Goal: Task Accomplishment & Management: Manage account settings

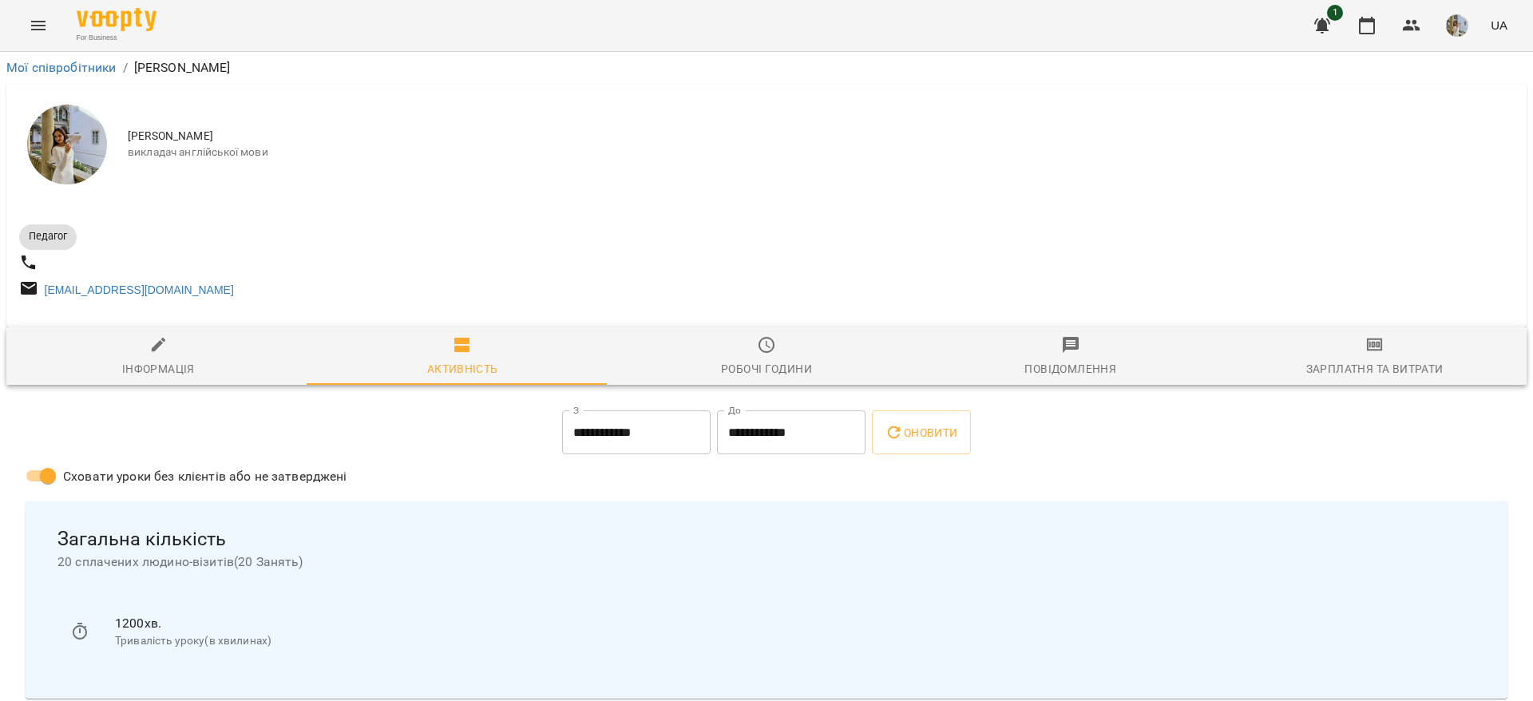
click at [91, 77] on li "Мої співробітники" at bounding box center [61, 67] width 110 height 19
click at [88, 65] on link "Мої співробітники" at bounding box center [61, 67] width 110 height 15
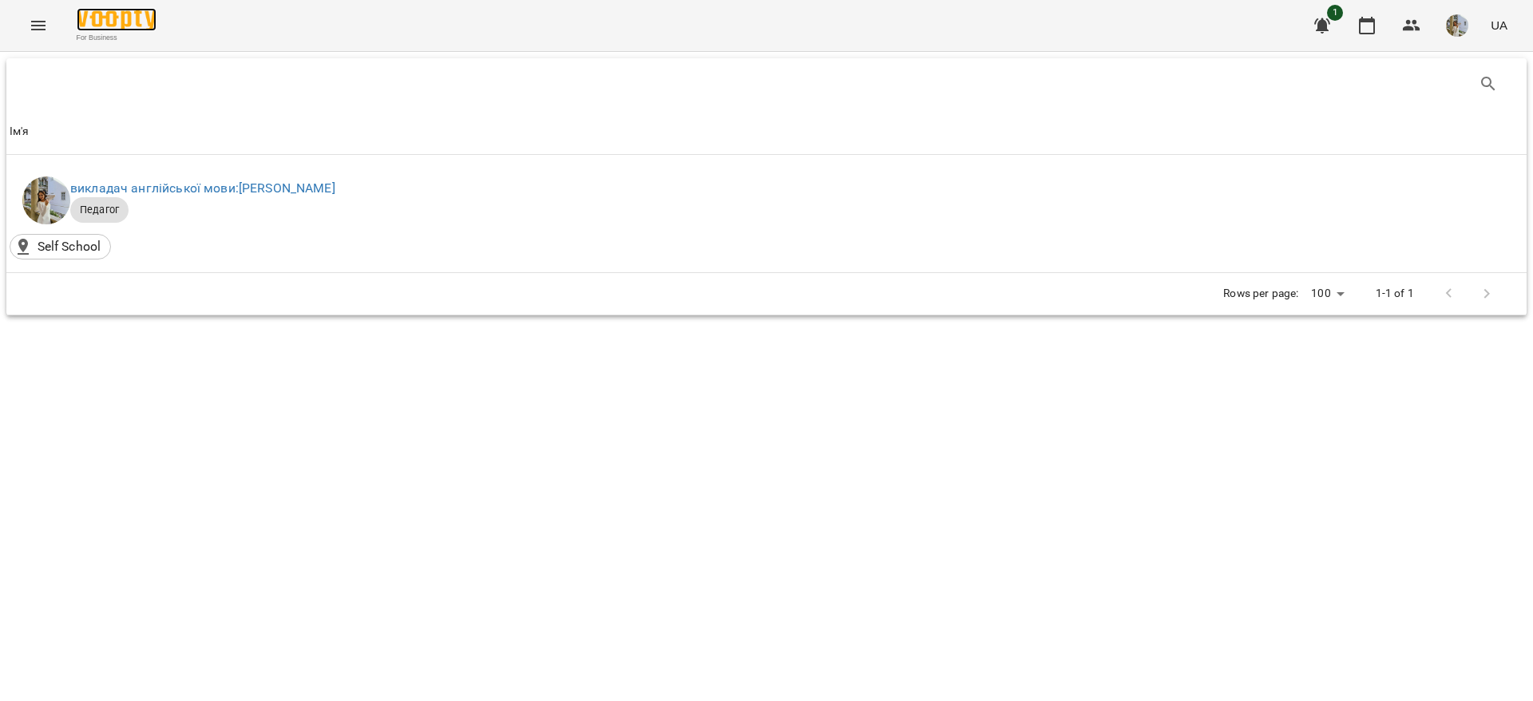
click at [134, 17] on img at bounding box center [117, 19] width 80 height 23
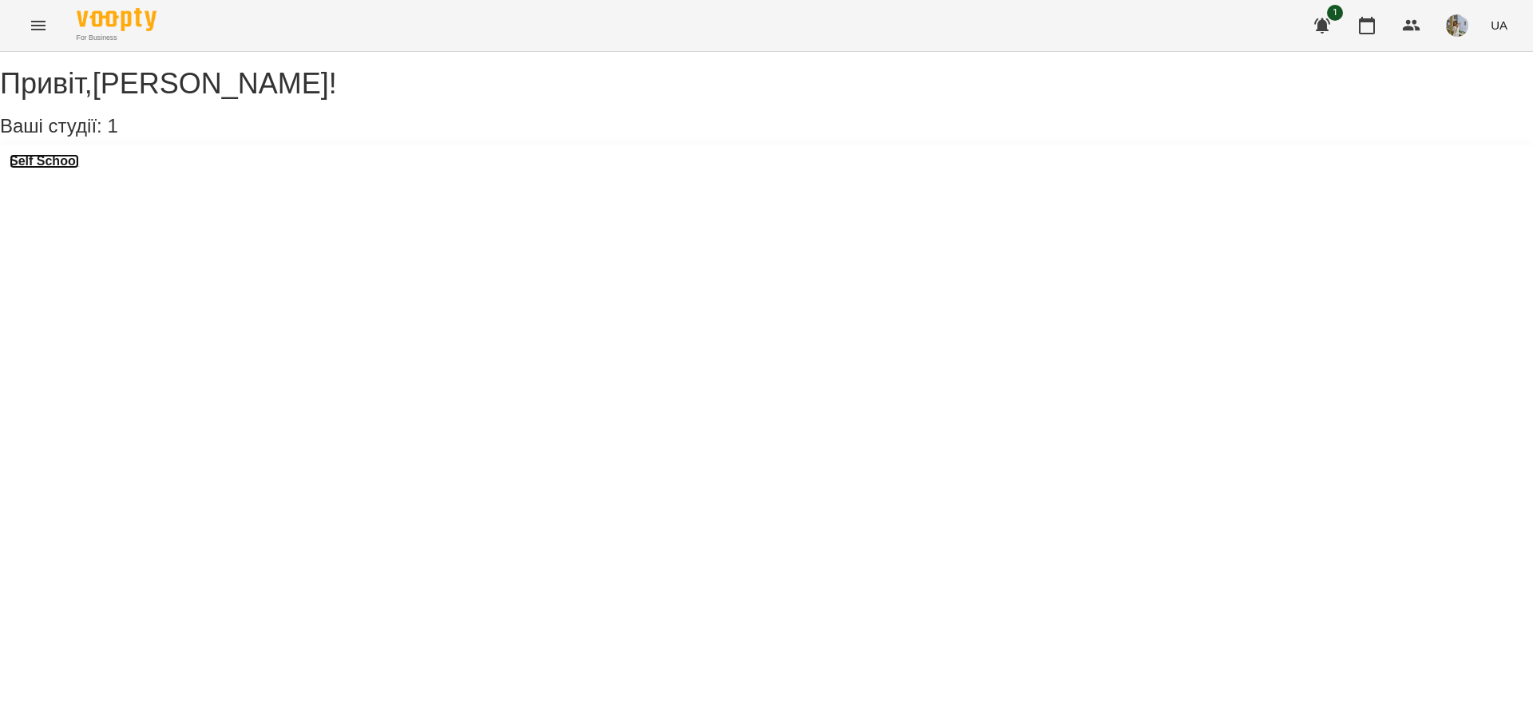
click at [65, 168] on h3 "Self School" at bounding box center [44, 161] width 69 height 14
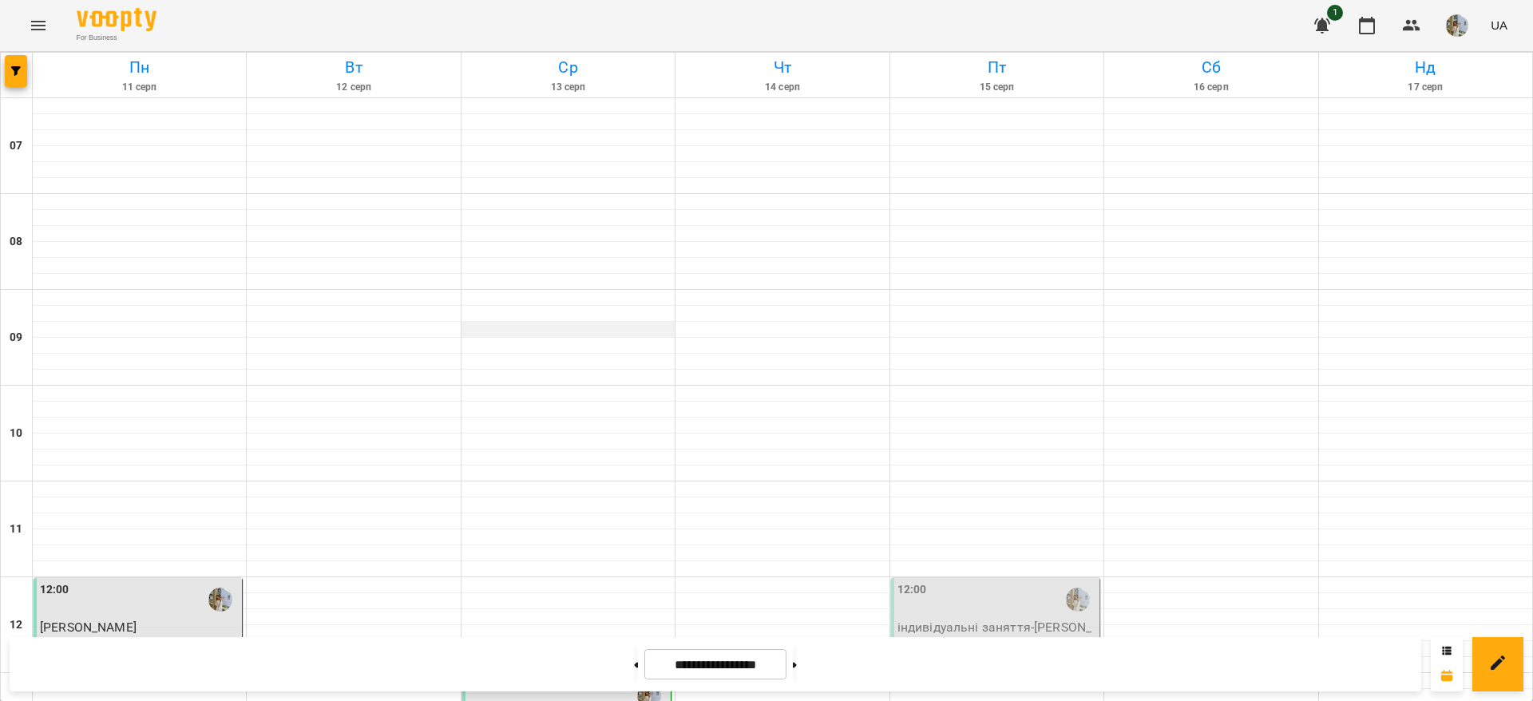
scroll to position [933, 0]
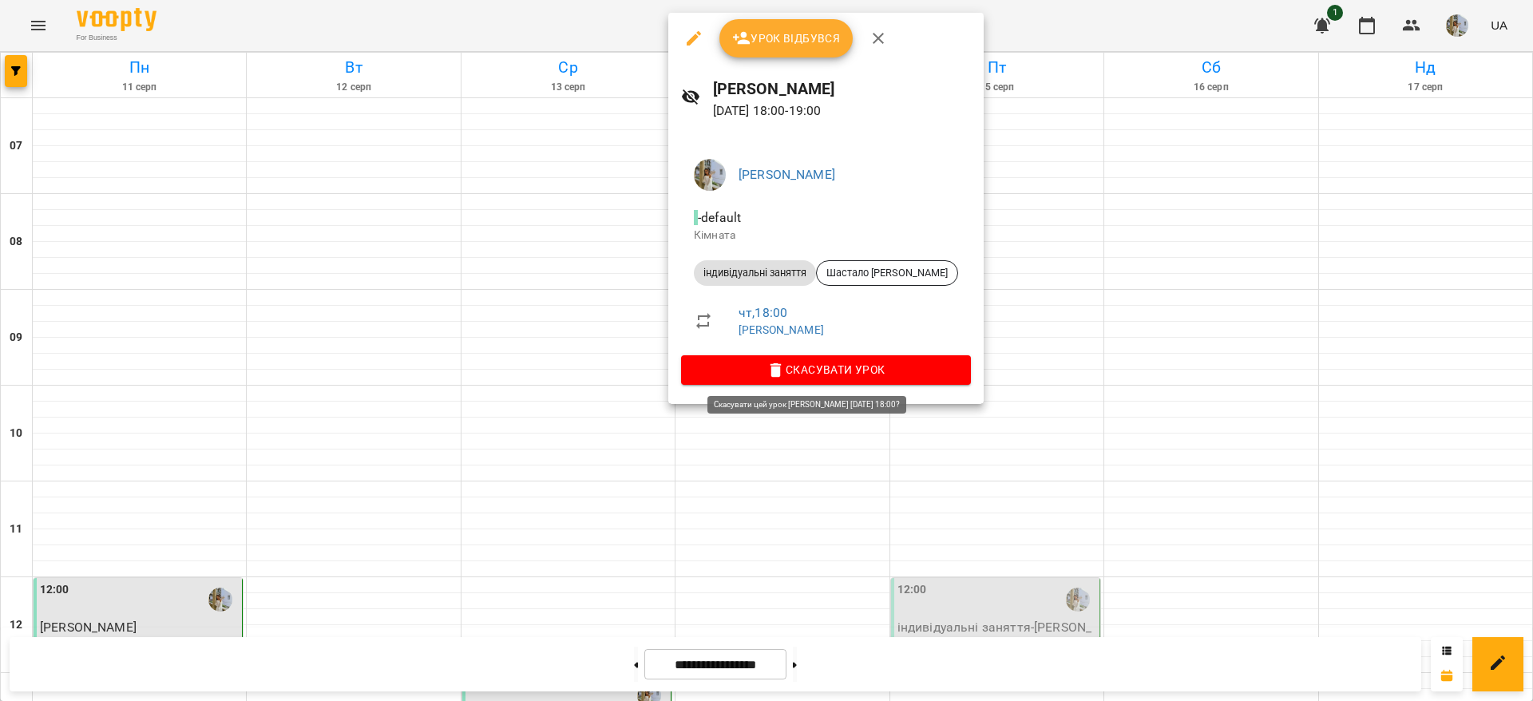
click at [778, 365] on icon "button" at bounding box center [775, 370] width 11 height 14
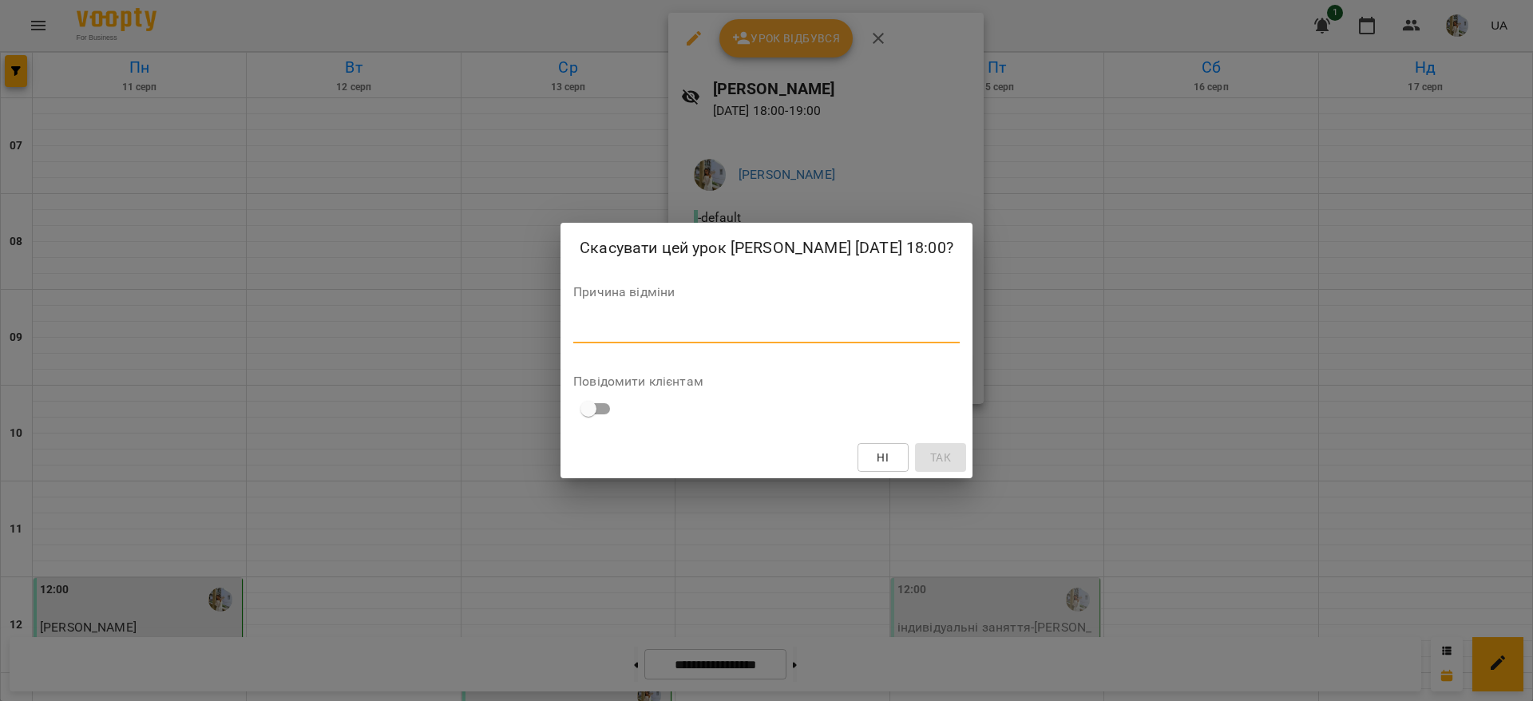
click at [745, 338] on textarea at bounding box center [766, 330] width 386 height 15
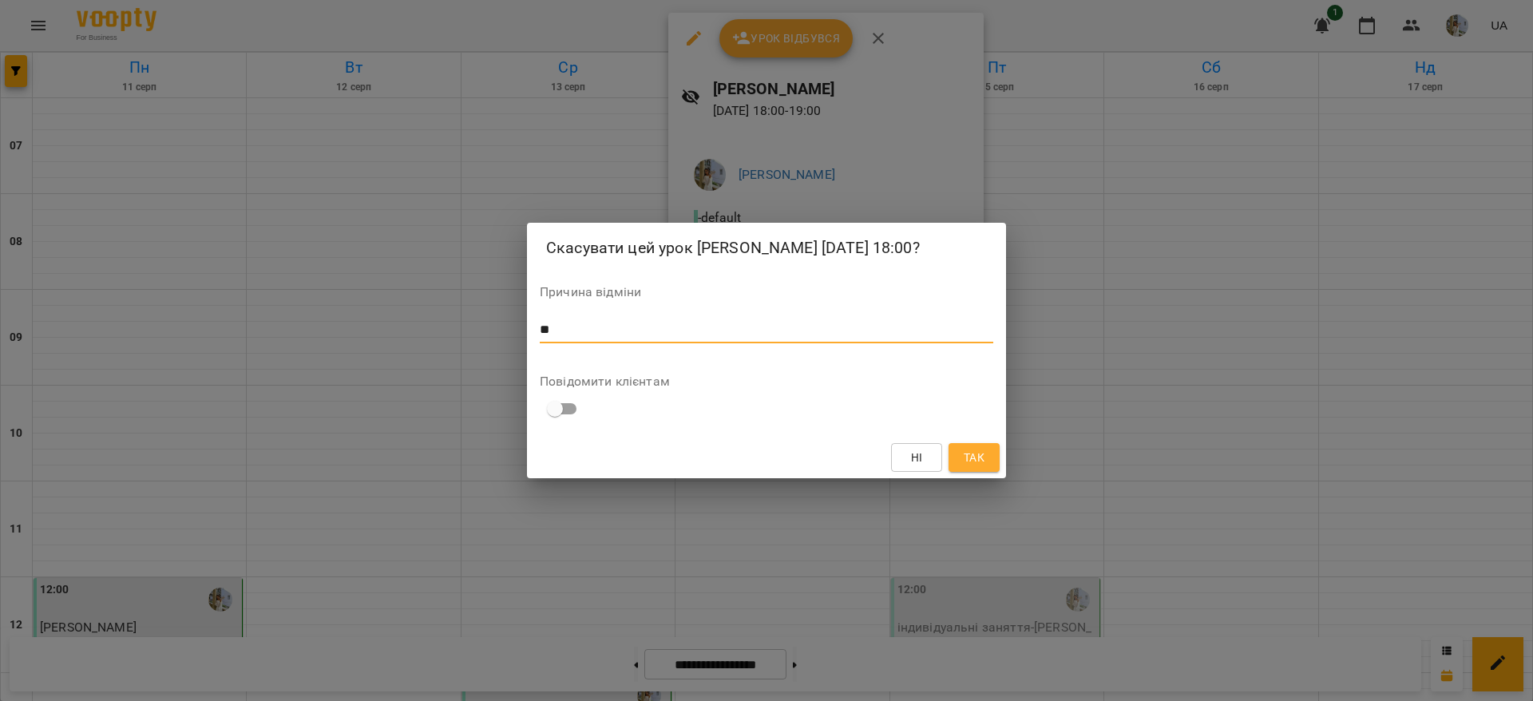
type textarea "*"
type textarea "**********"
click at [998, 472] on button "Так" at bounding box center [973, 457] width 51 height 29
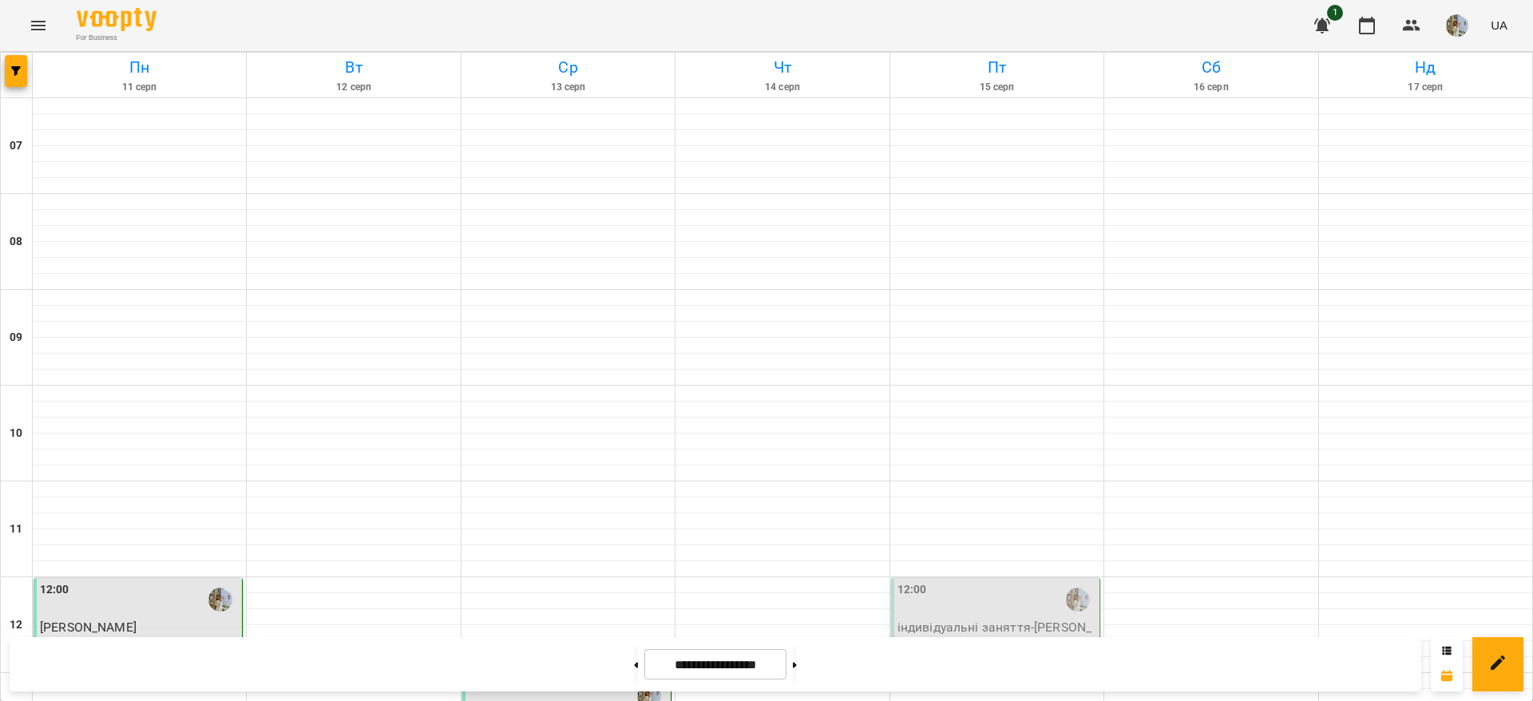
scroll to position [558, 0]
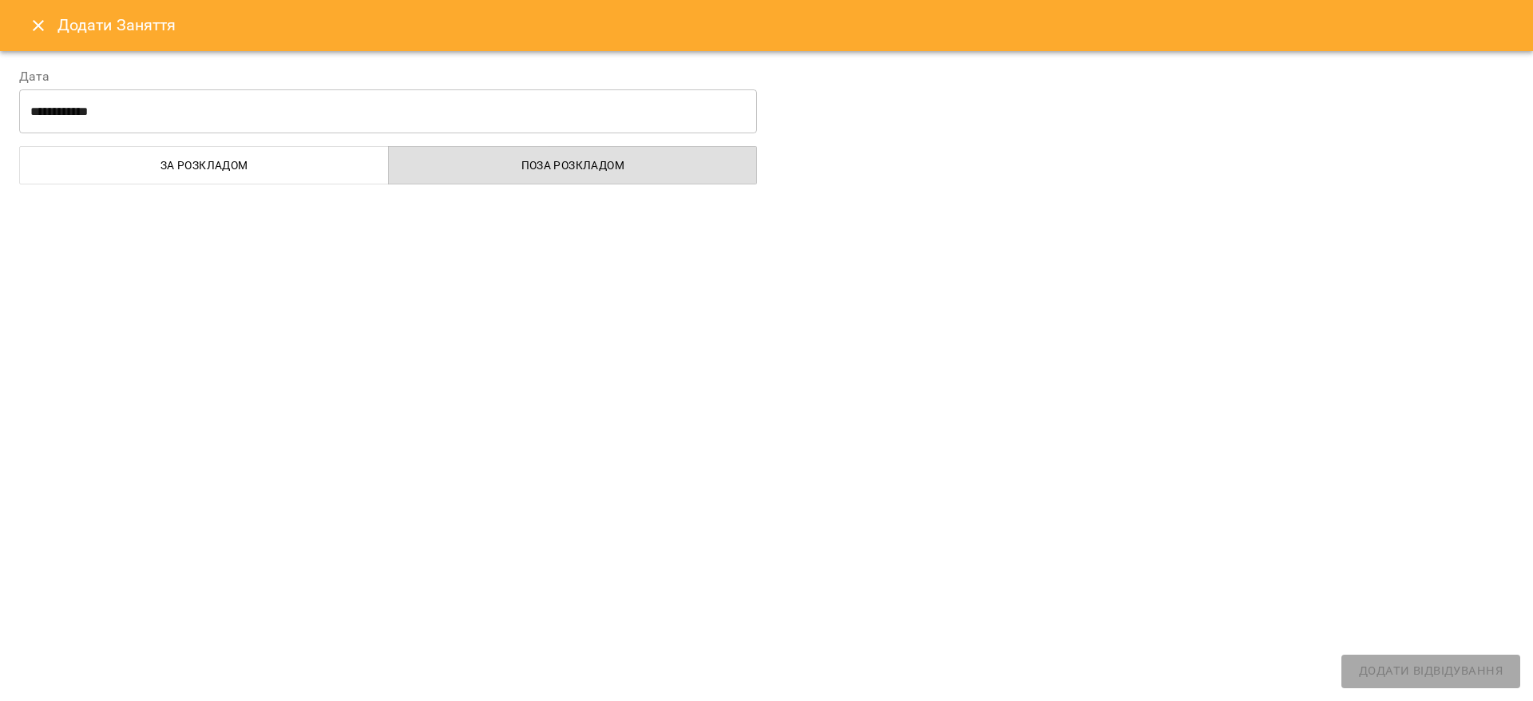
select select "**********"
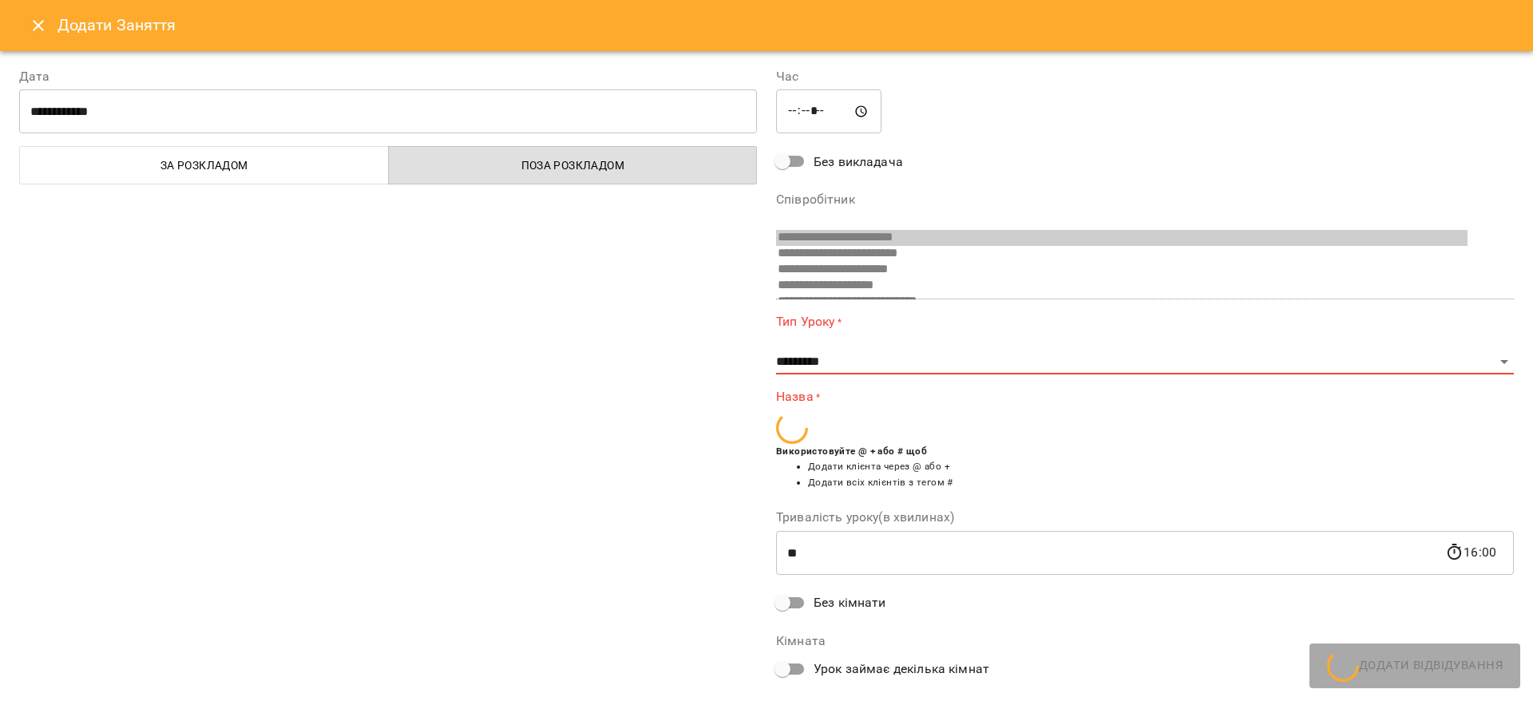
scroll to position [170, 0]
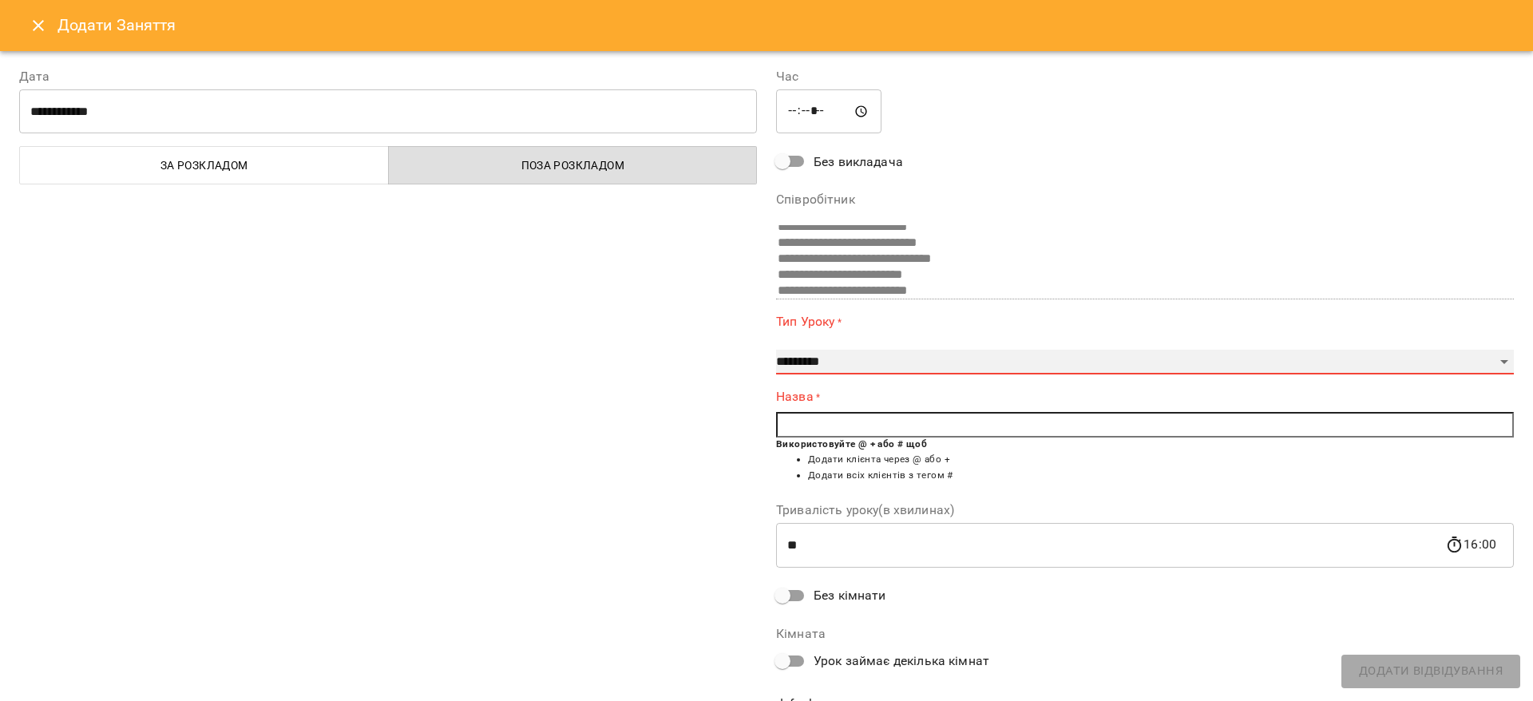
click at [884, 356] on select "**********" at bounding box center [1145, 363] width 738 height 26
select select "**********"
click at [776, 350] on select "**********" at bounding box center [1145, 363] width 738 height 26
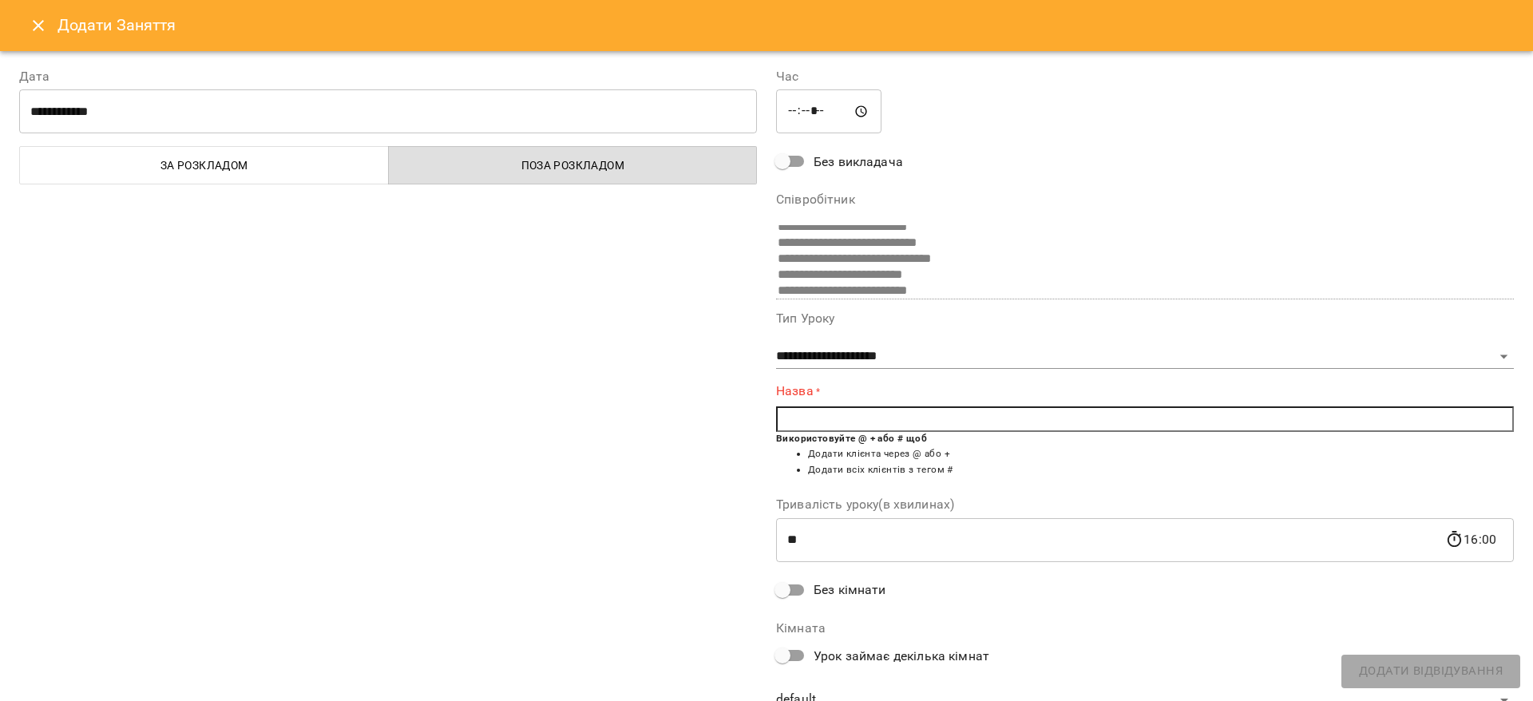
click at [884, 427] on input "text" at bounding box center [1145, 419] width 738 height 26
type input "*"
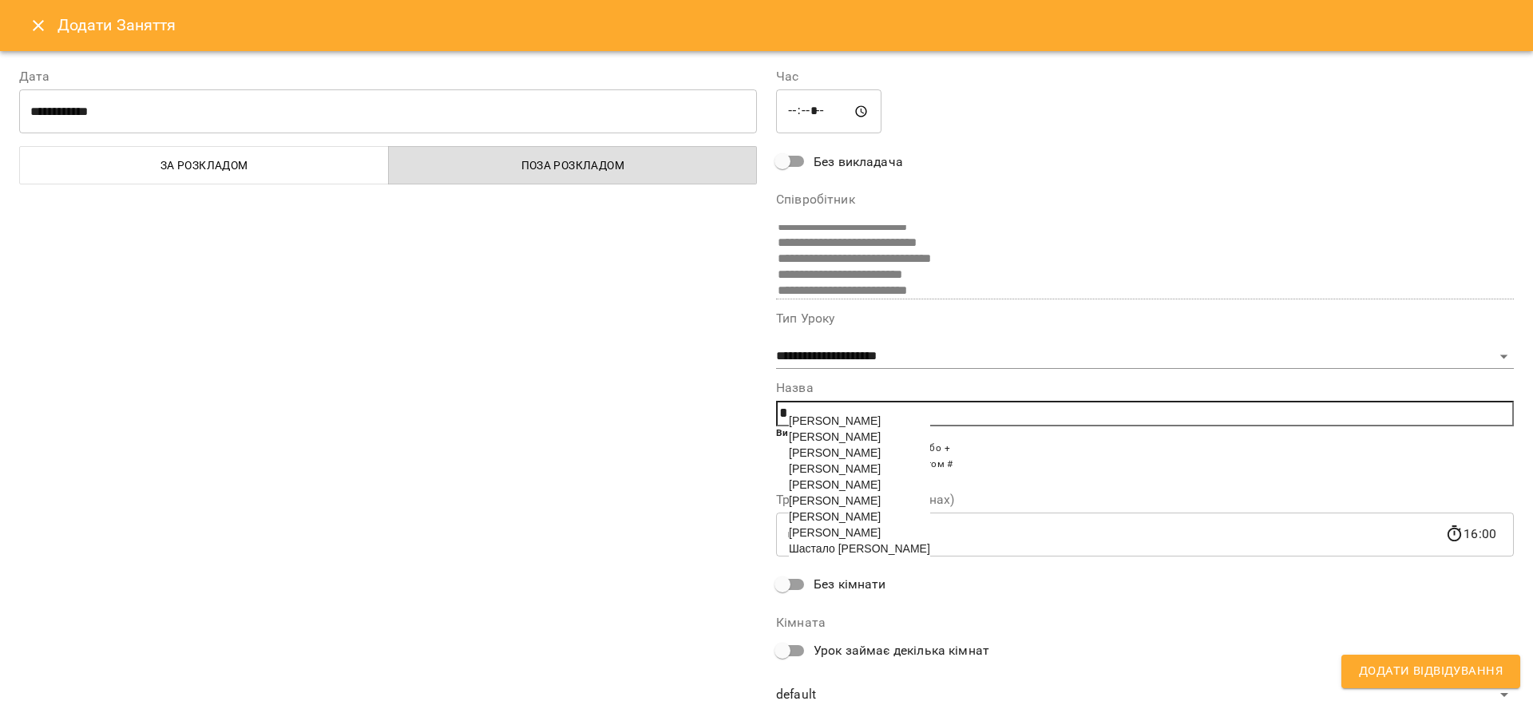
click at [881, 555] on span "Шастало [PERSON_NAME]" at bounding box center [859, 548] width 141 height 13
type input "**********"
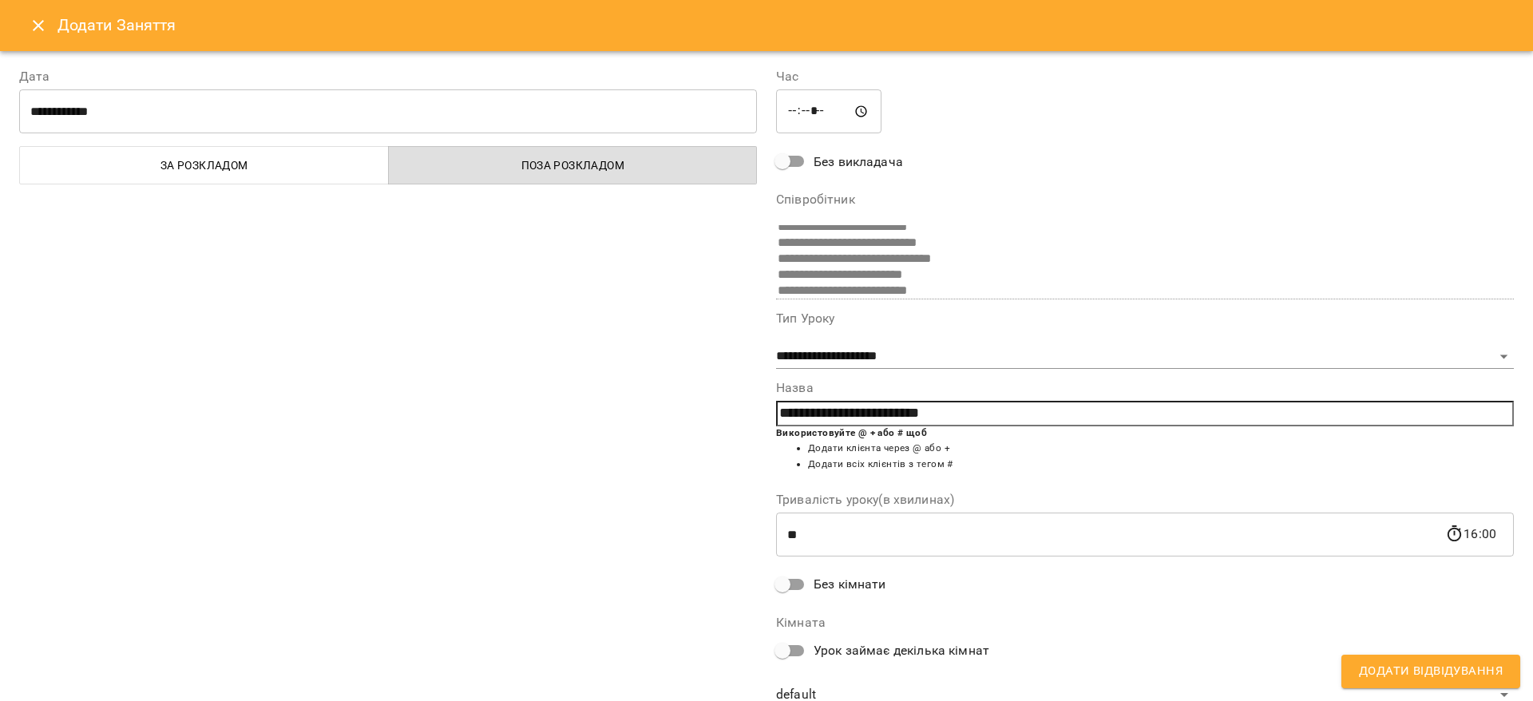
scroll to position [61, 0]
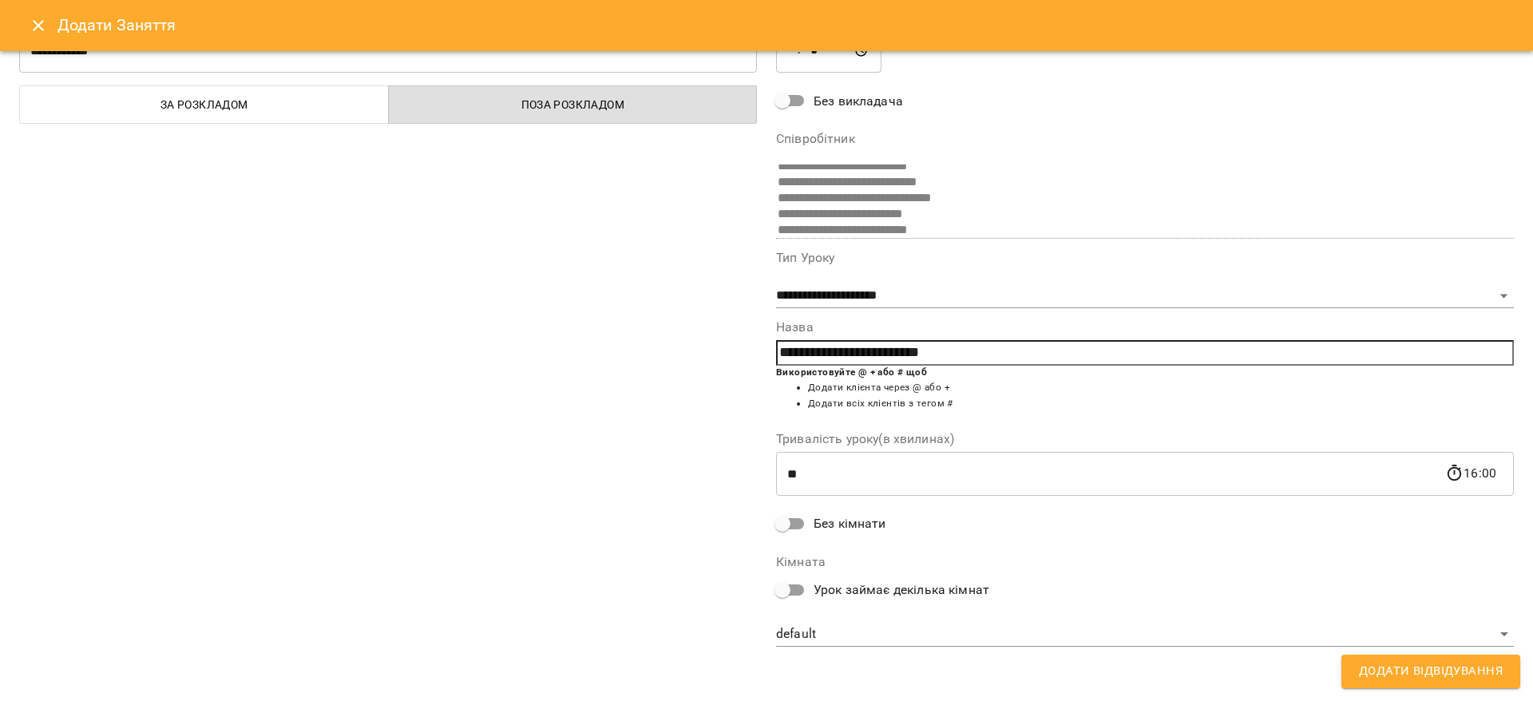
click at [829, 528] on span "Без кімнати" at bounding box center [850, 523] width 73 height 19
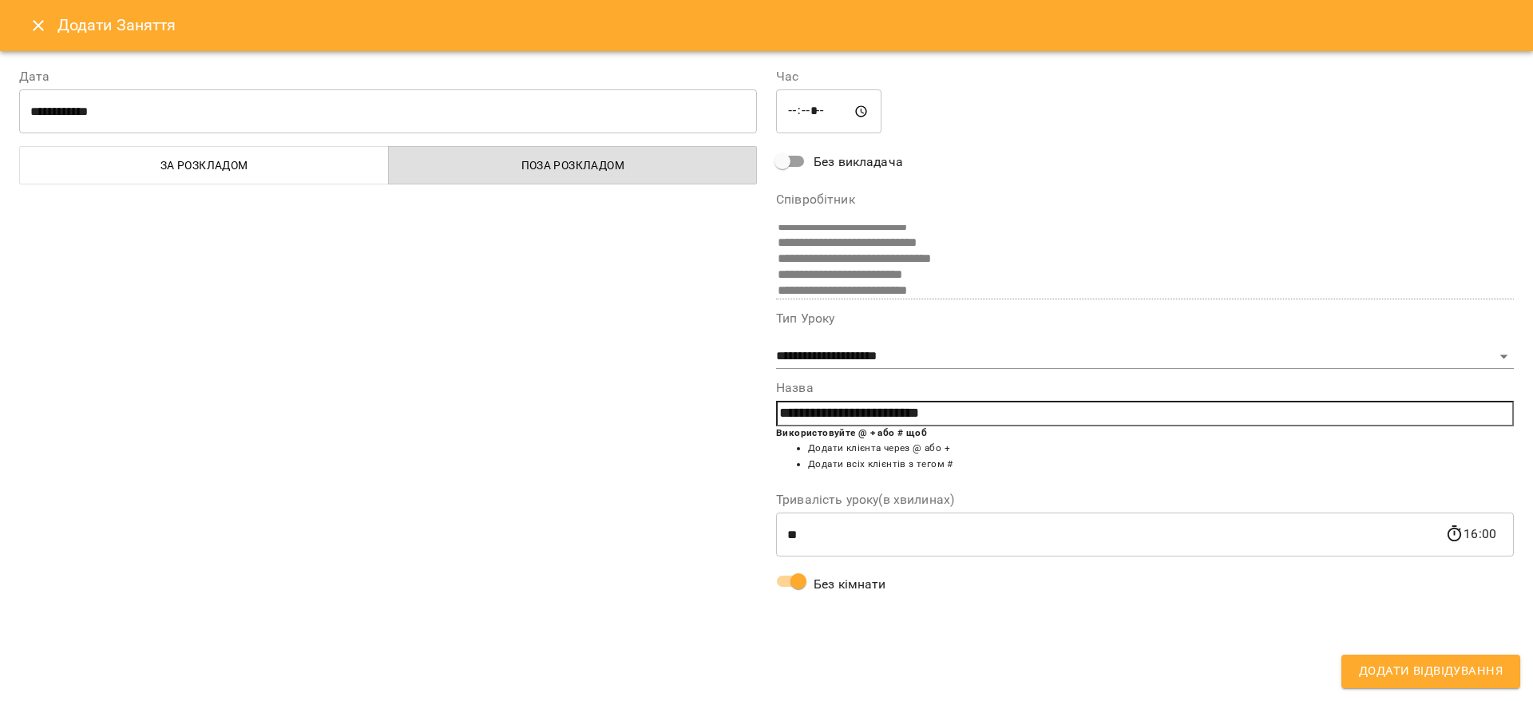
scroll to position [0, 0]
click at [1433, 657] on button "Додати Відвідування" at bounding box center [1430, 672] width 179 height 34
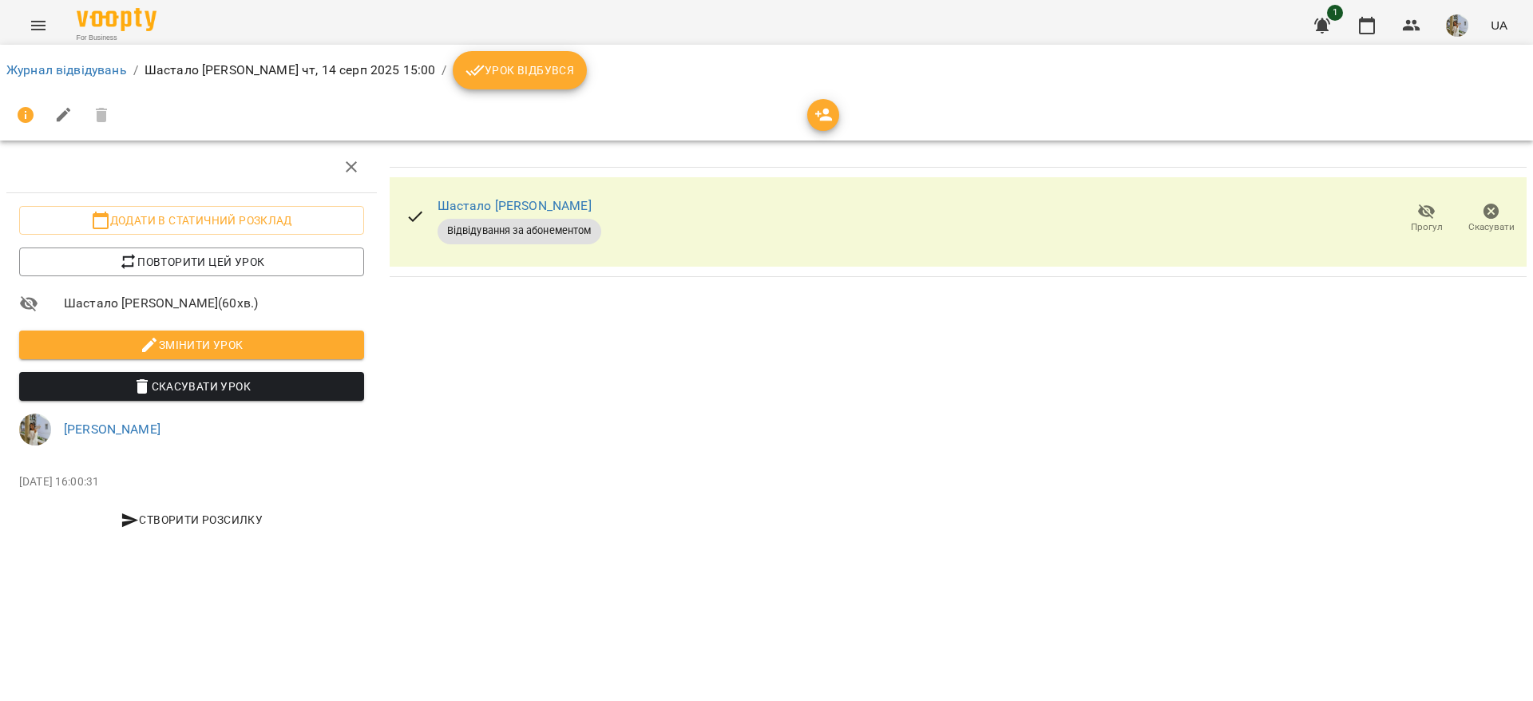
click at [473, 85] on button "Урок відбувся" at bounding box center [520, 70] width 134 height 38
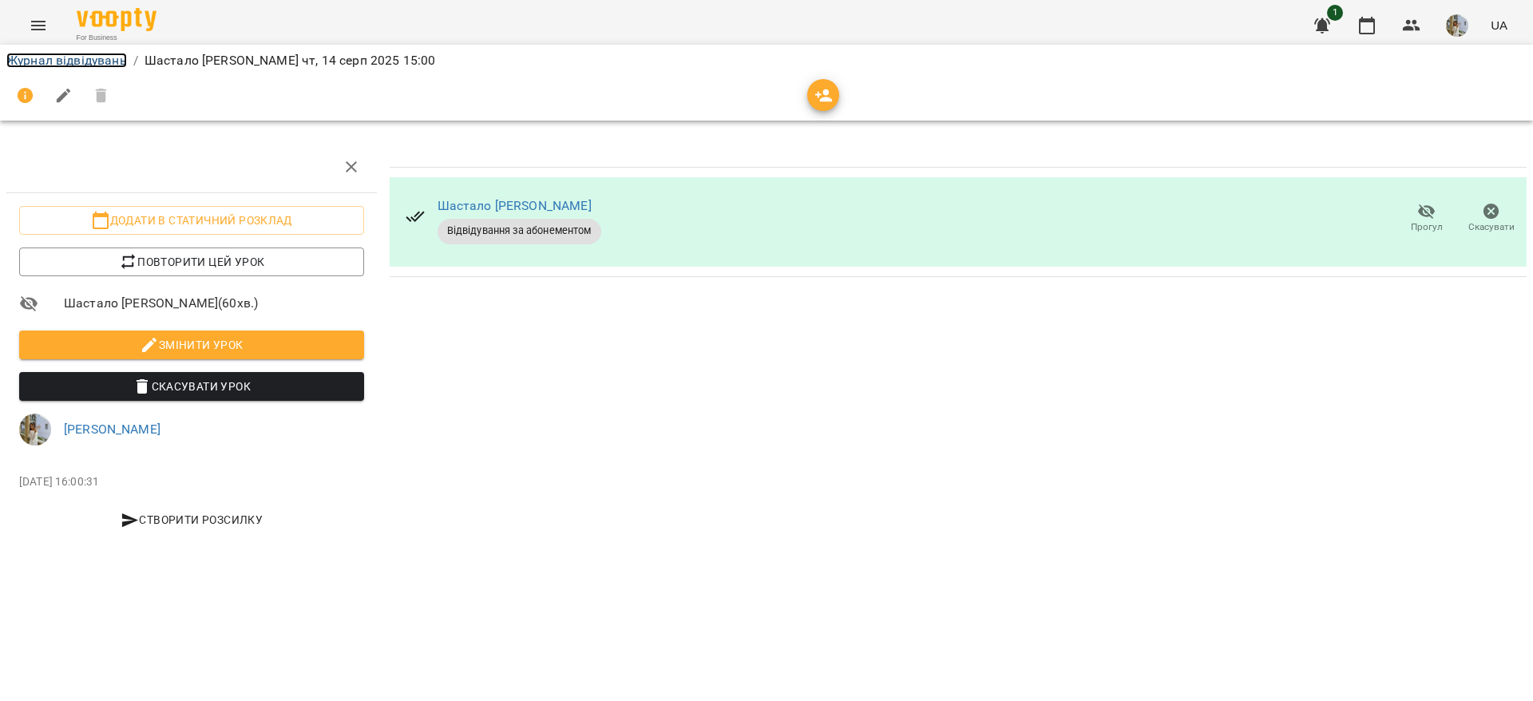
click at [105, 59] on link "Журнал відвідувань" at bounding box center [66, 60] width 121 height 15
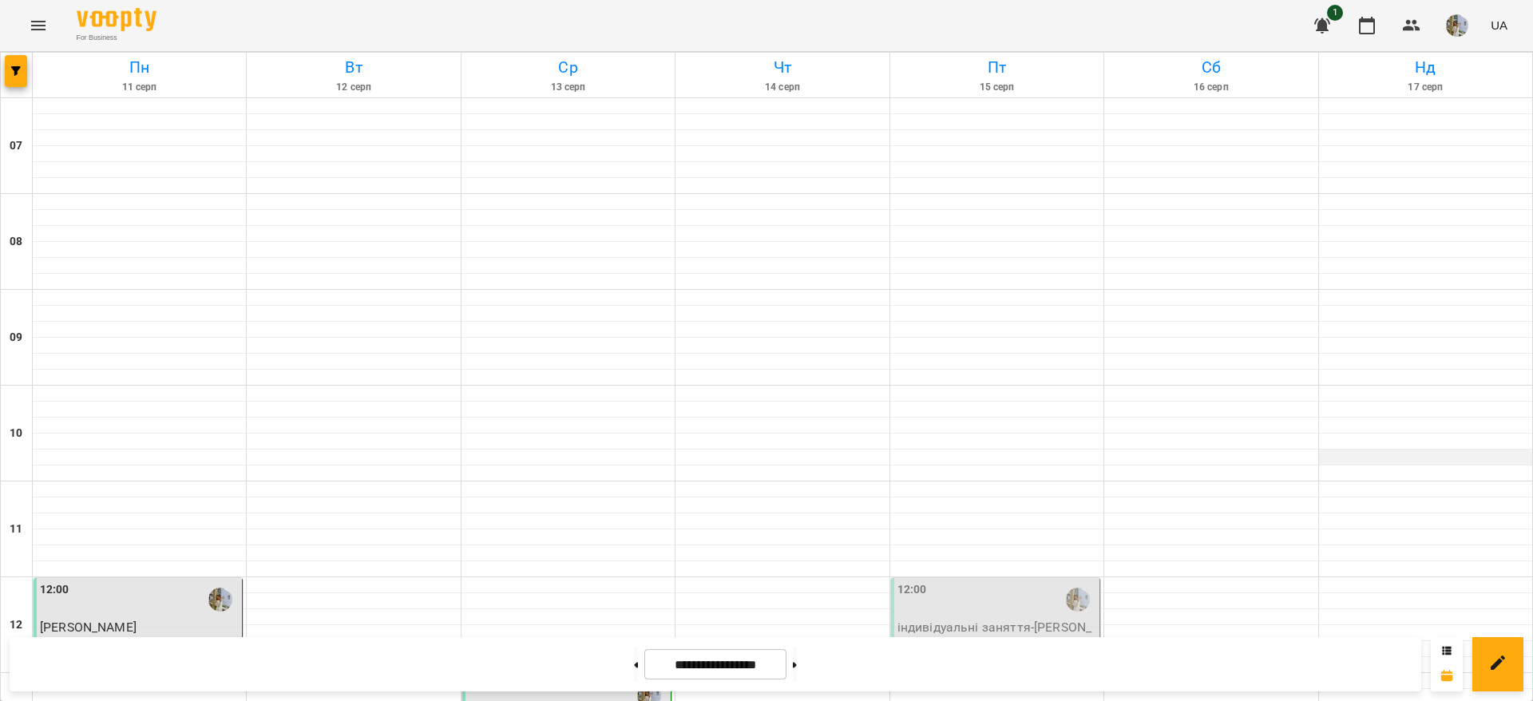
scroll to position [338, 0]
click at [1376, 17] on icon "button" at bounding box center [1366, 25] width 19 height 19
click at [1470, 32] on button "button" at bounding box center [1457, 26] width 42 height 42
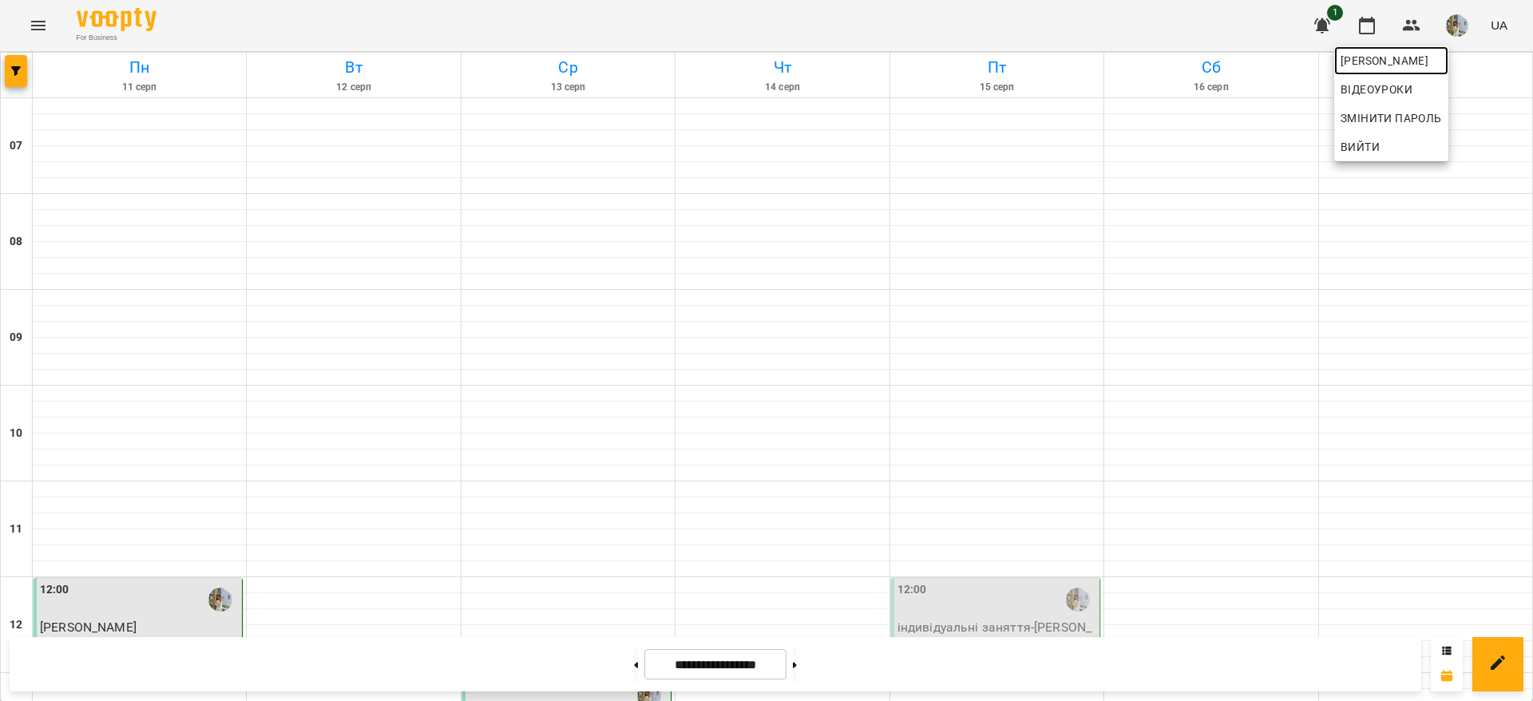
click at [1442, 62] on span "[PERSON_NAME]" at bounding box center [1390, 60] width 101 height 19
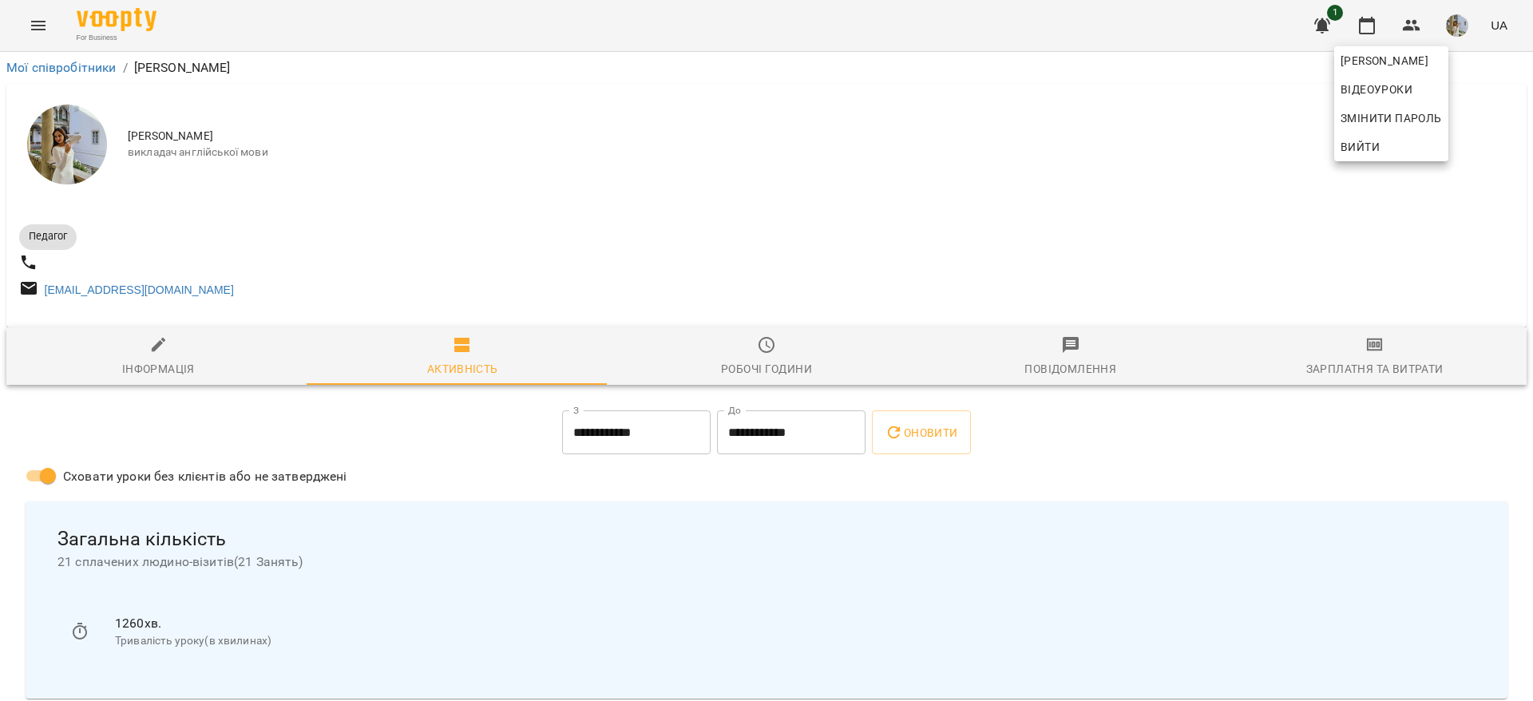
click at [105, 63] on div at bounding box center [766, 350] width 1533 height 701
click at [104, 63] on link "Мої співробітники" at bounding box center [61, 67] width 110 height 15
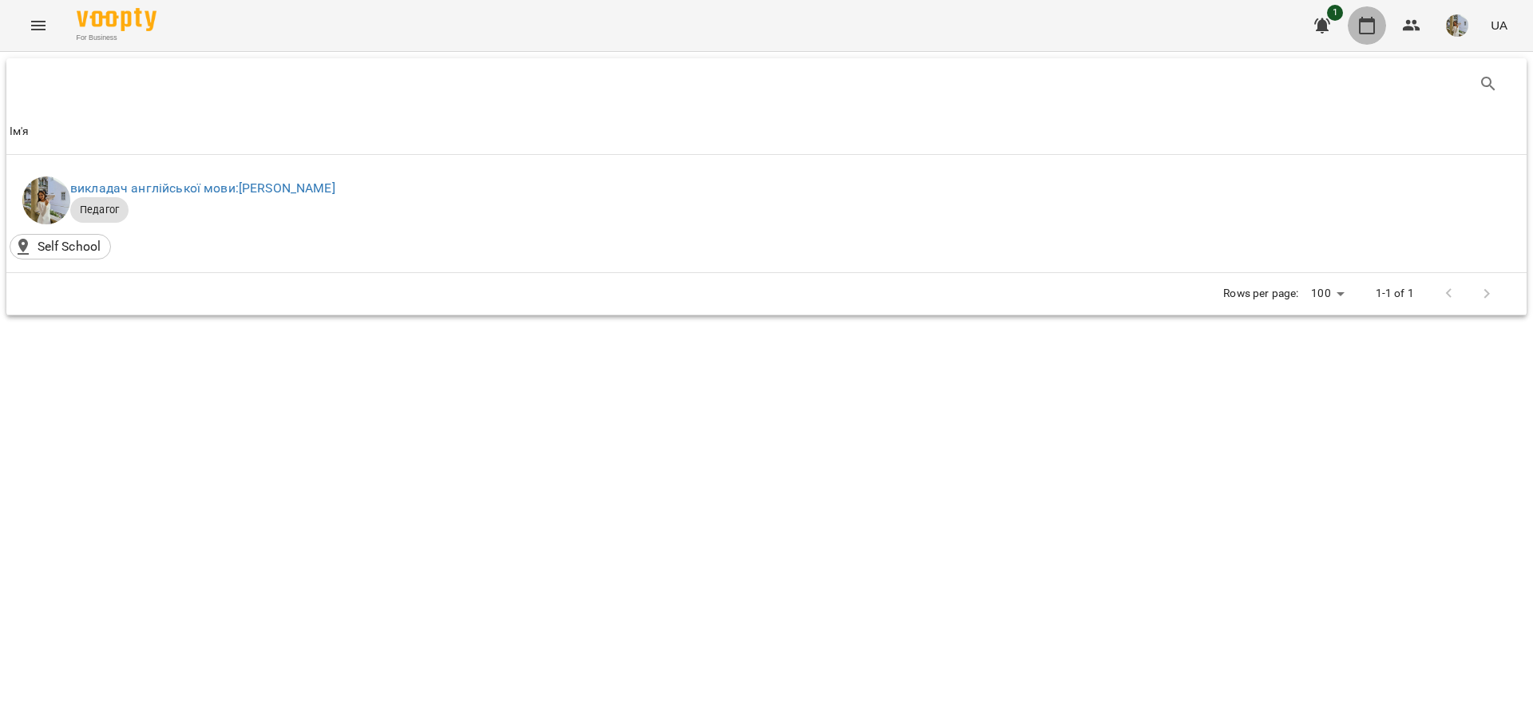
click at [1376, 17] on icon "button" at bounding box center [1366, 25] width 19 height 19
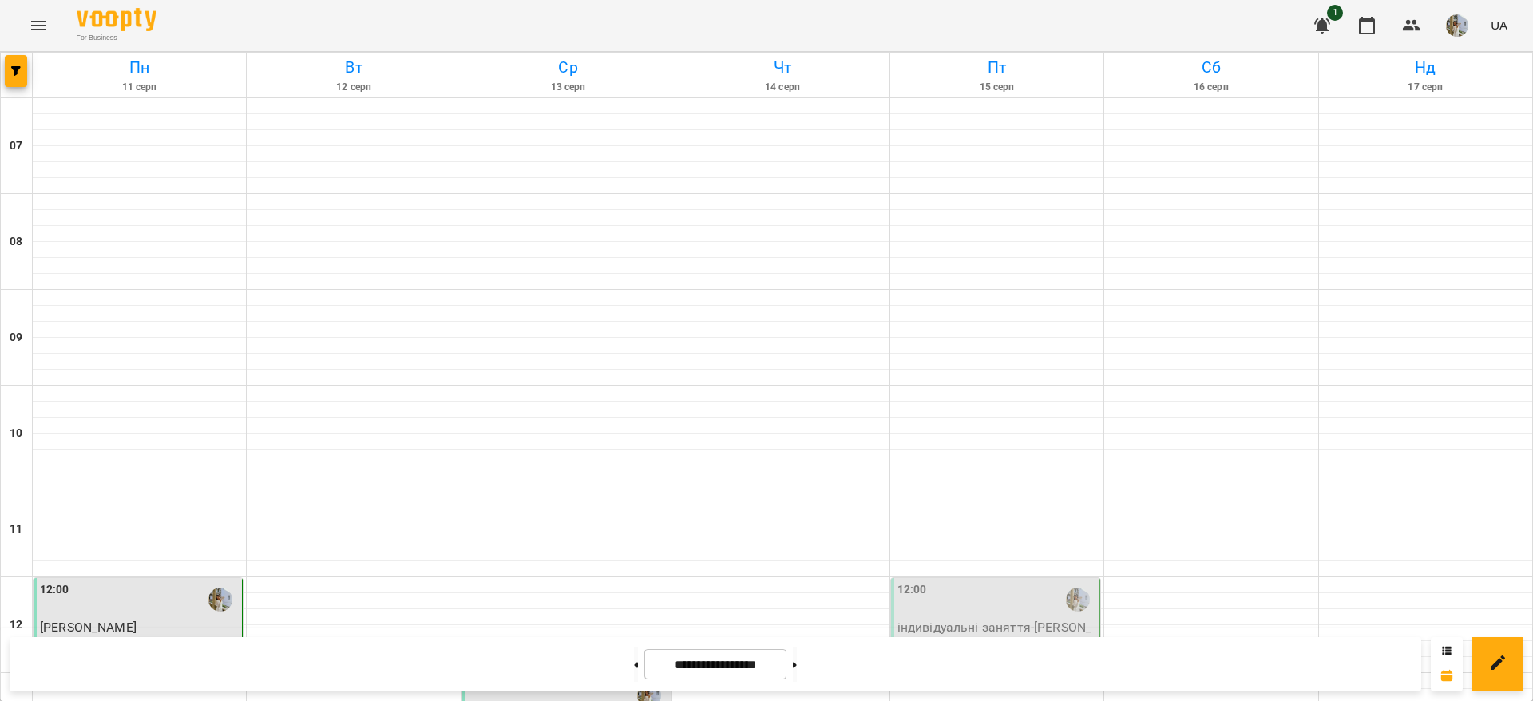
click at [890, 434] on div at bounding box center [996, 442] width 213 height 16
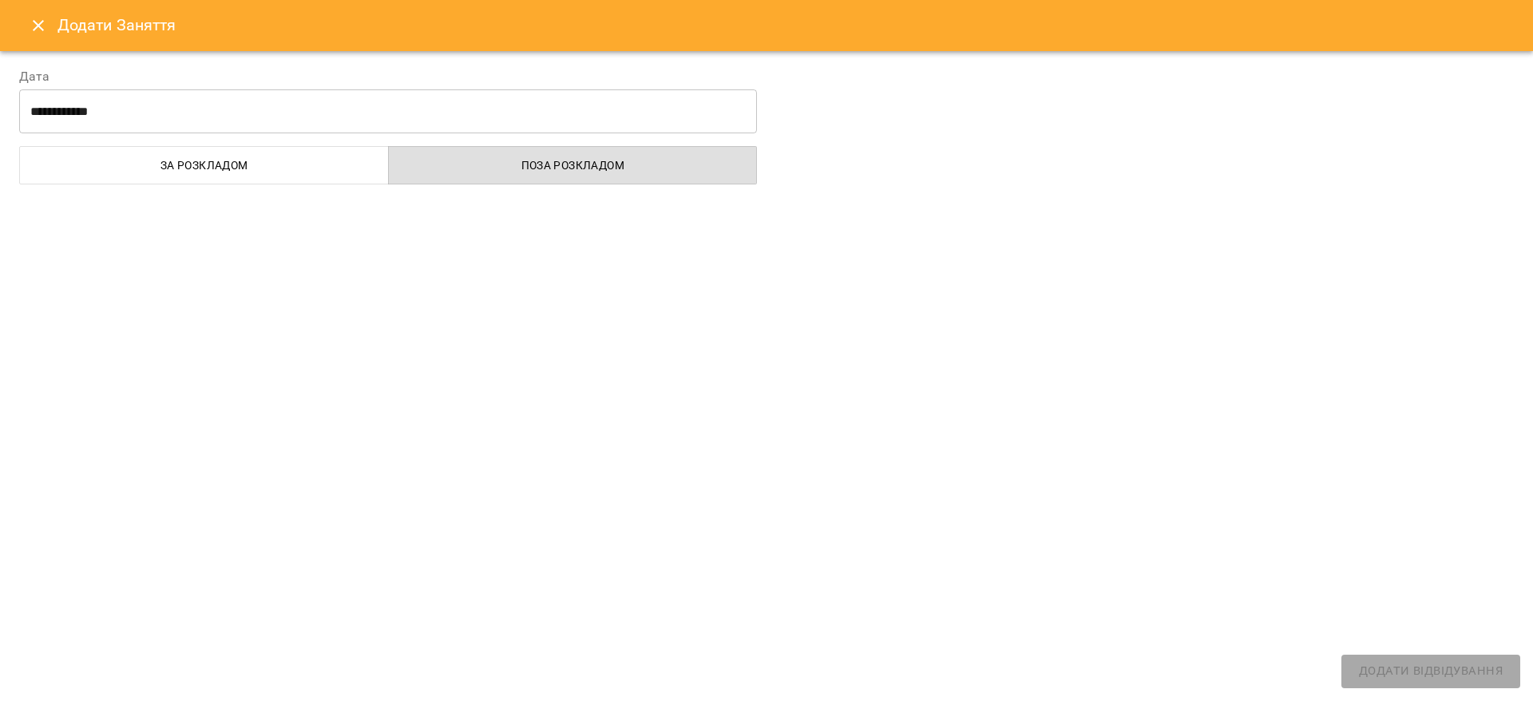
select select "**********"
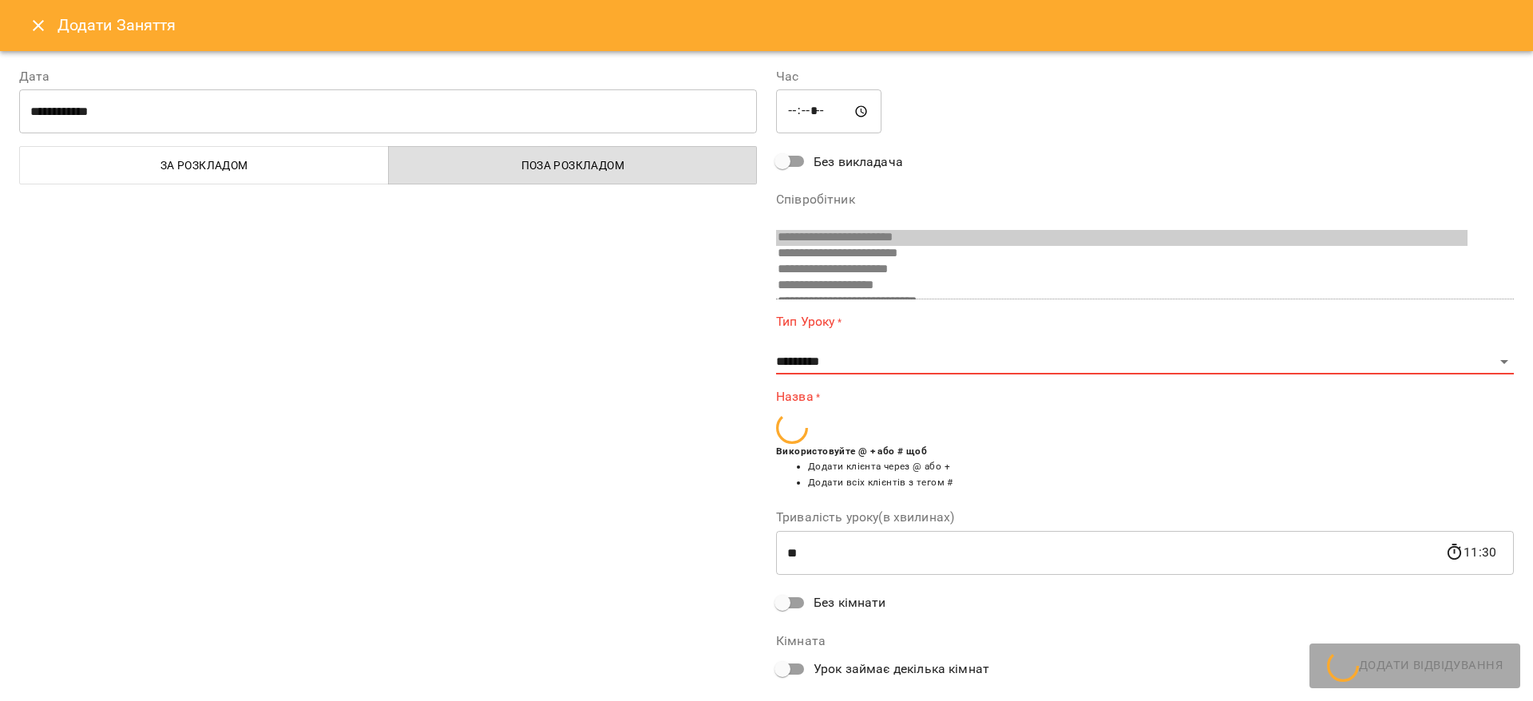
scroll to position [170, 0]
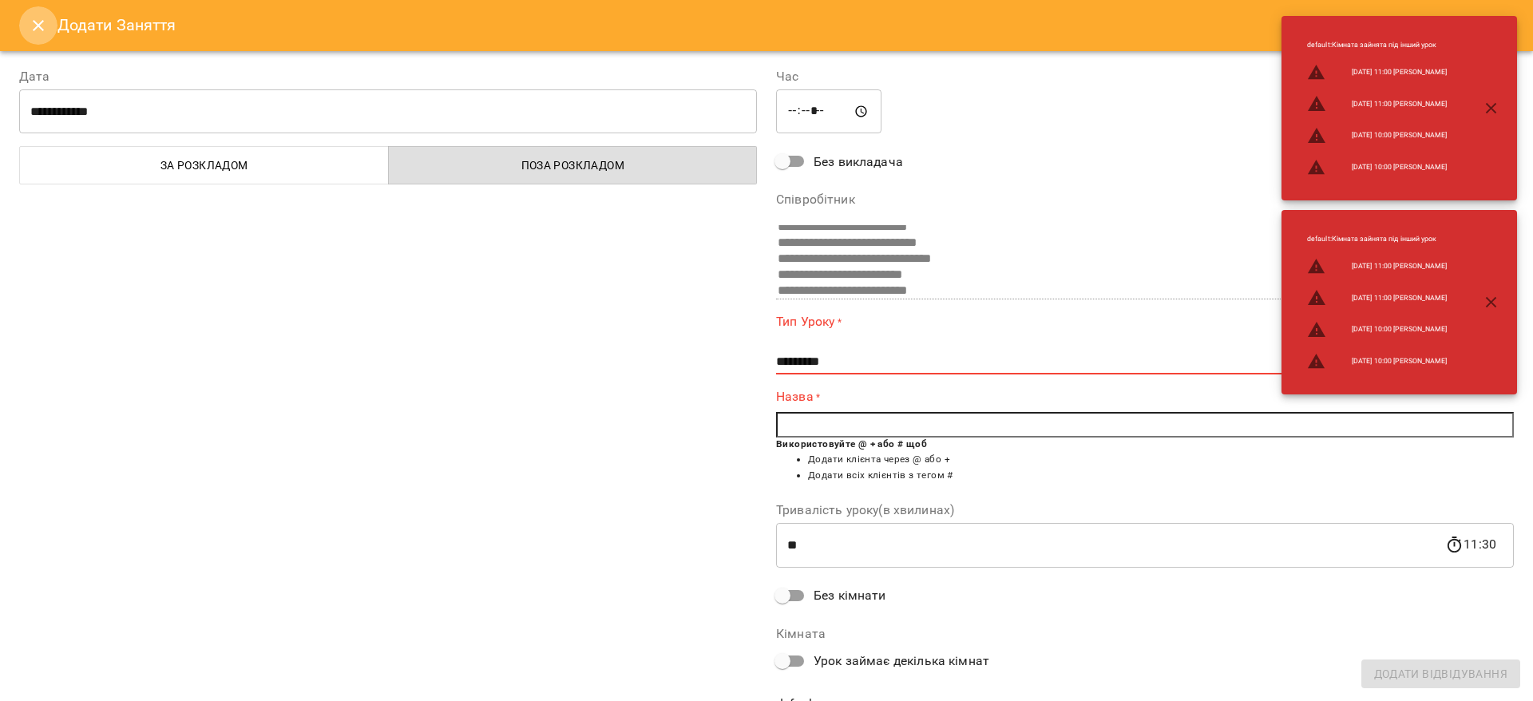
click at [51, 28] on button "Close" at bounding box center [38, 25] width 38 height 38
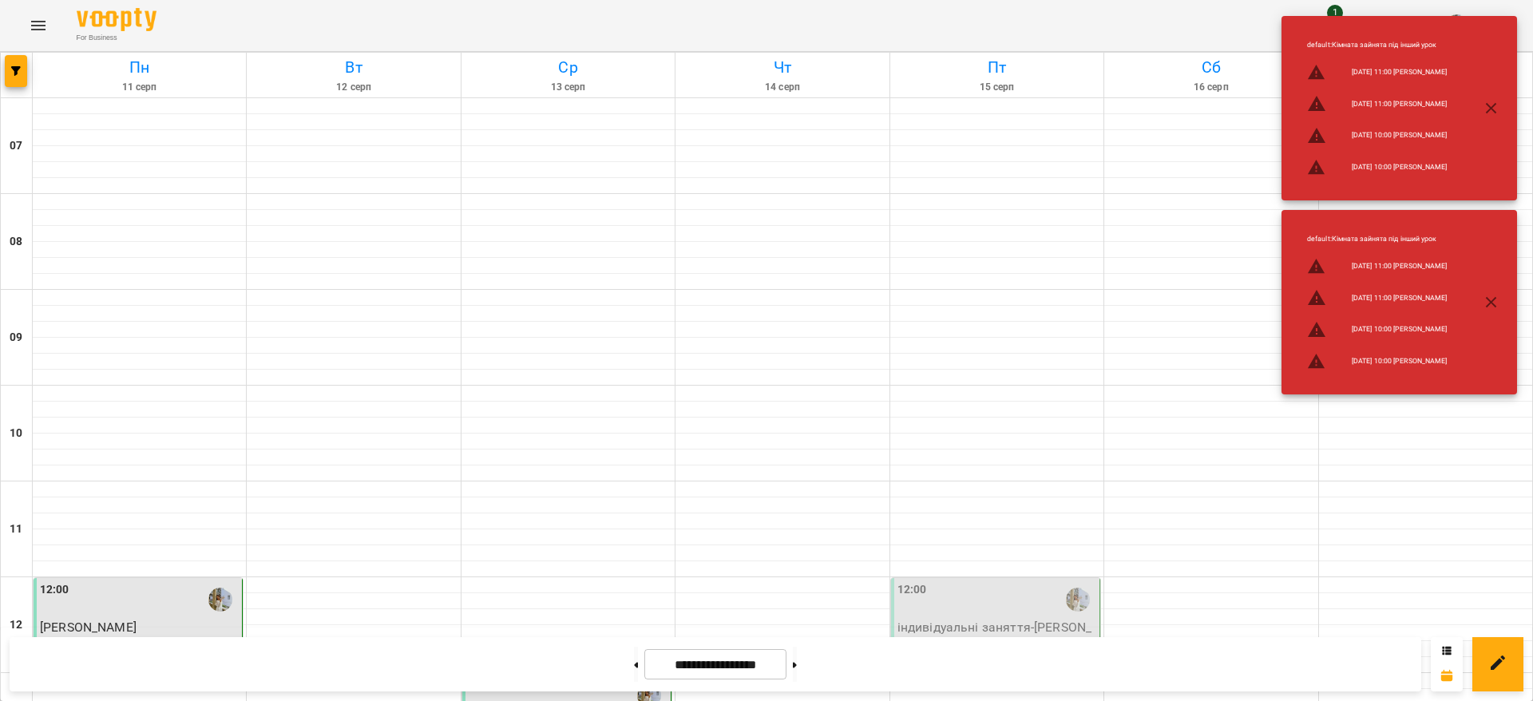
scroll to position [259, 0]
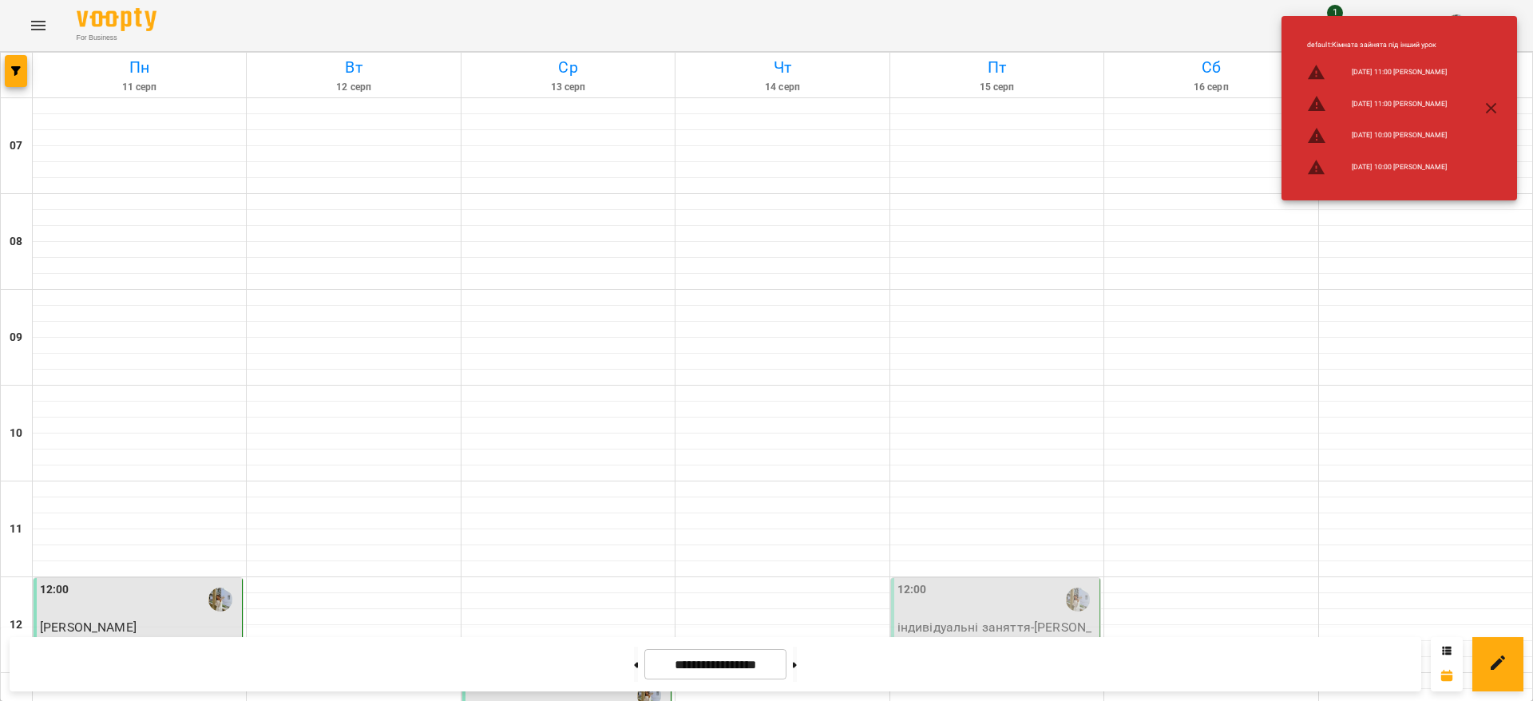
click at [1488, 561] on div at bounding box center [1425, 569] width 213 height 16
select select "**********"
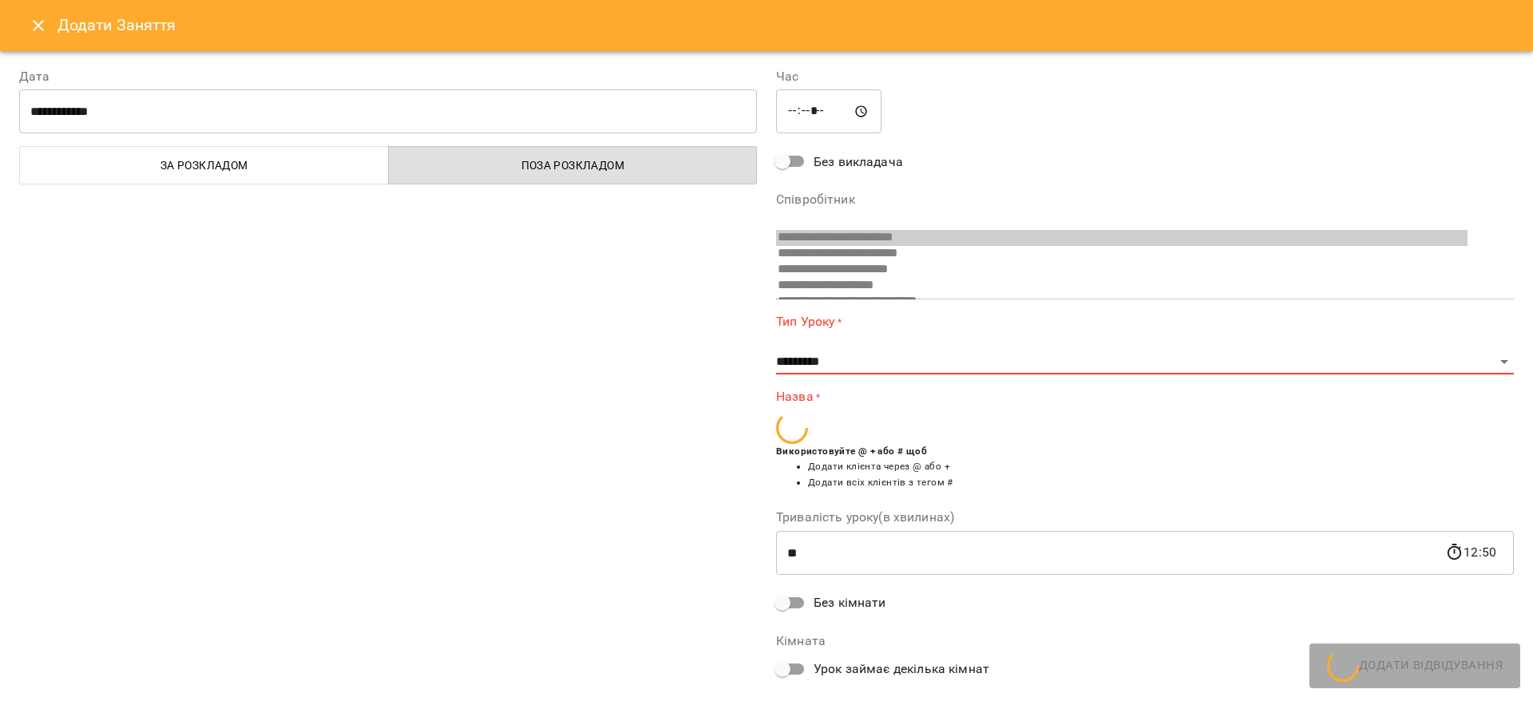
scroll to position [170, 0]
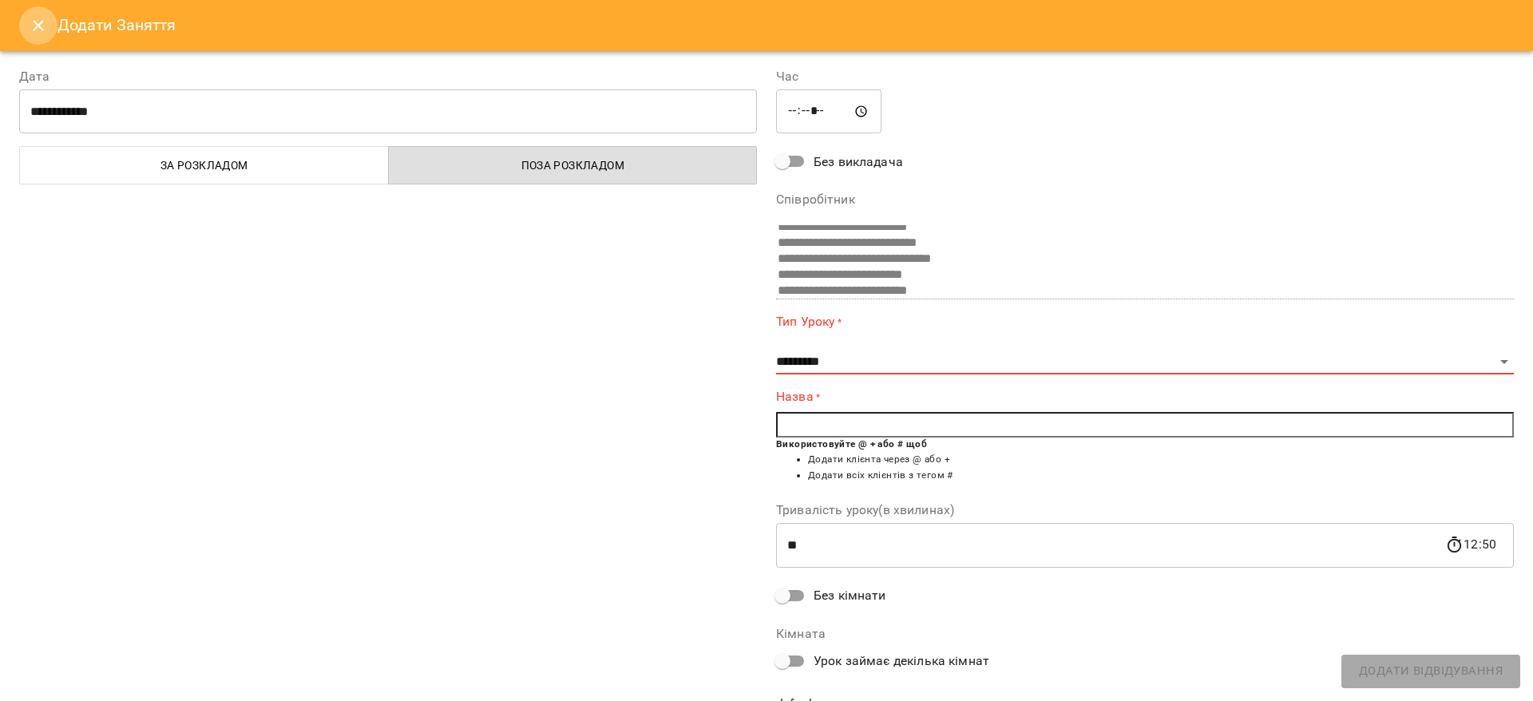
click at [48, 14] on button "Close" at bounding box center [38, 25] width 38 height 38
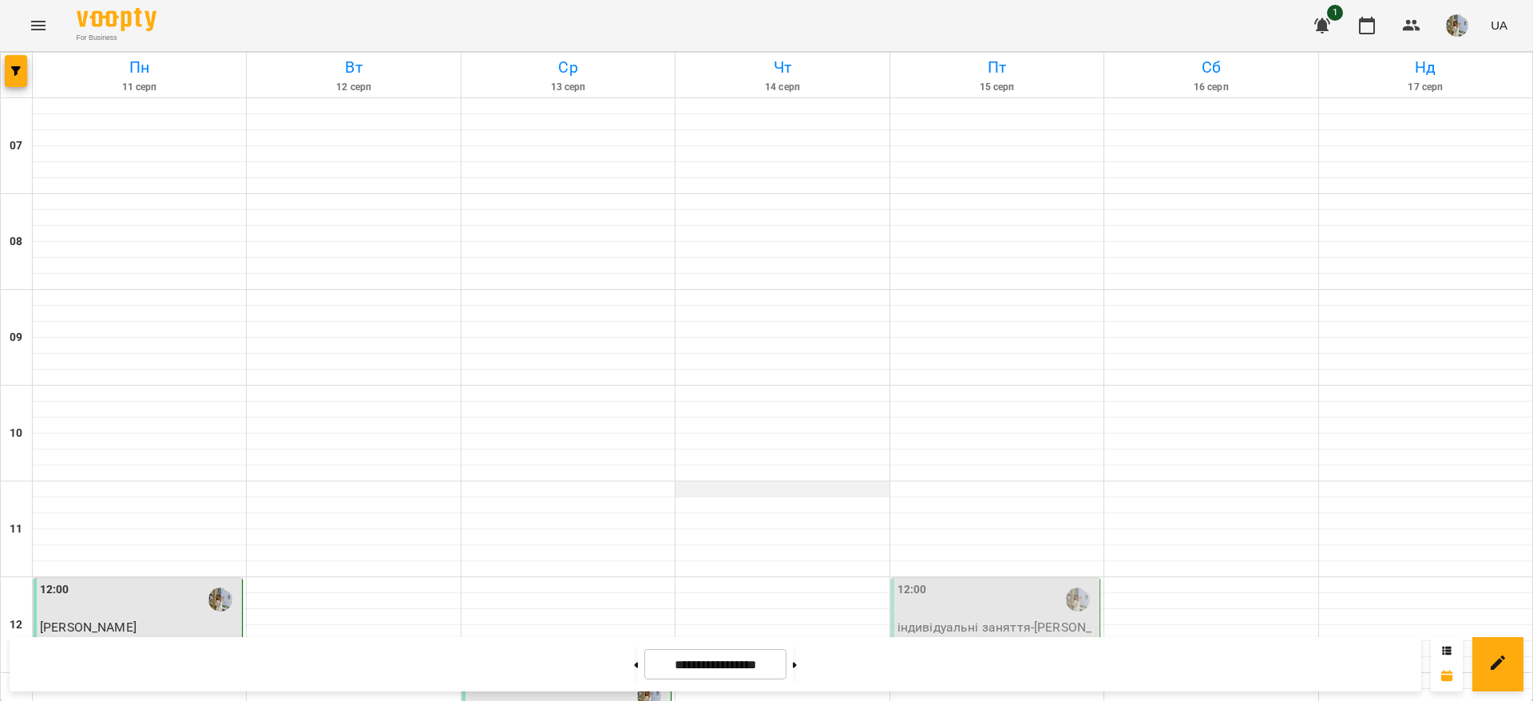
scroll to position [777, 0]
